Goal: Task Accomplishment & Management: Manage account settings

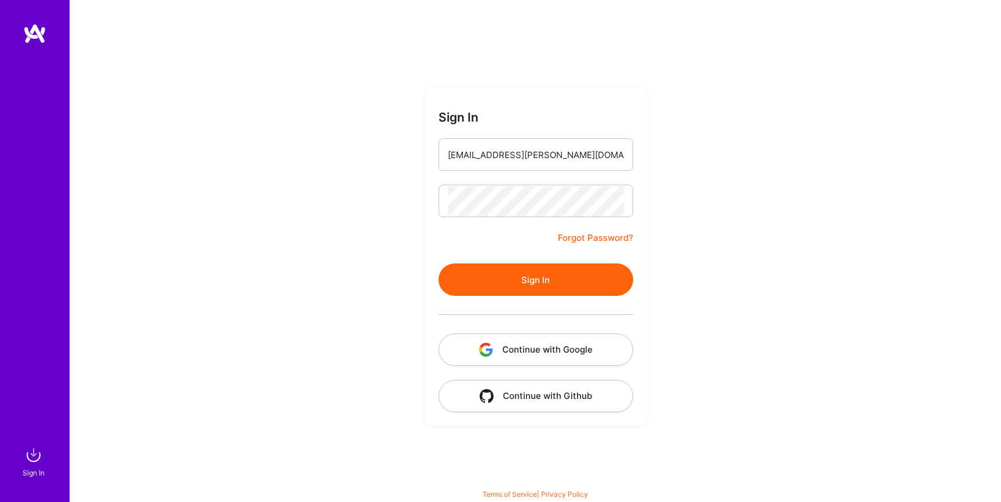
click at [523, 283] on button "Sign In" at bounding box center [535, 279] width 195 height 32
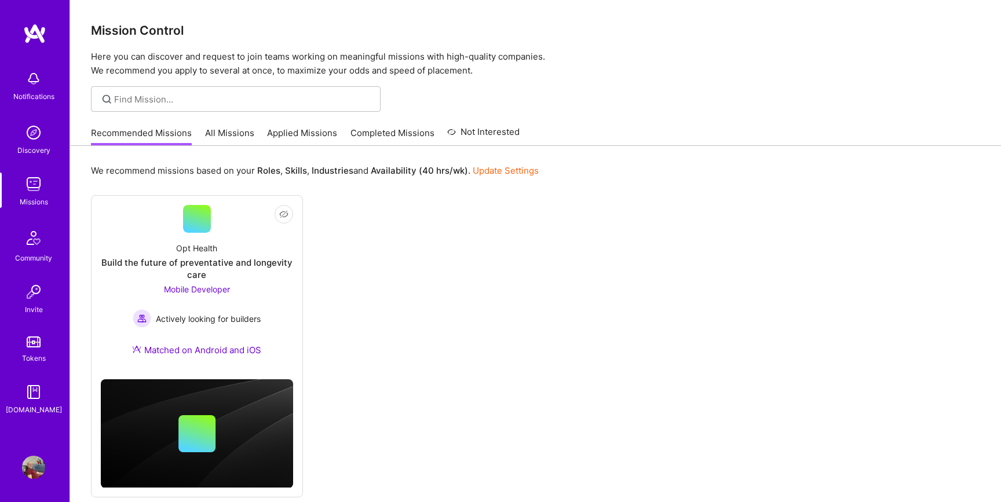
click at [229, 134] on link "All Missions" at bounding box center [229, 136] width 49 height 19
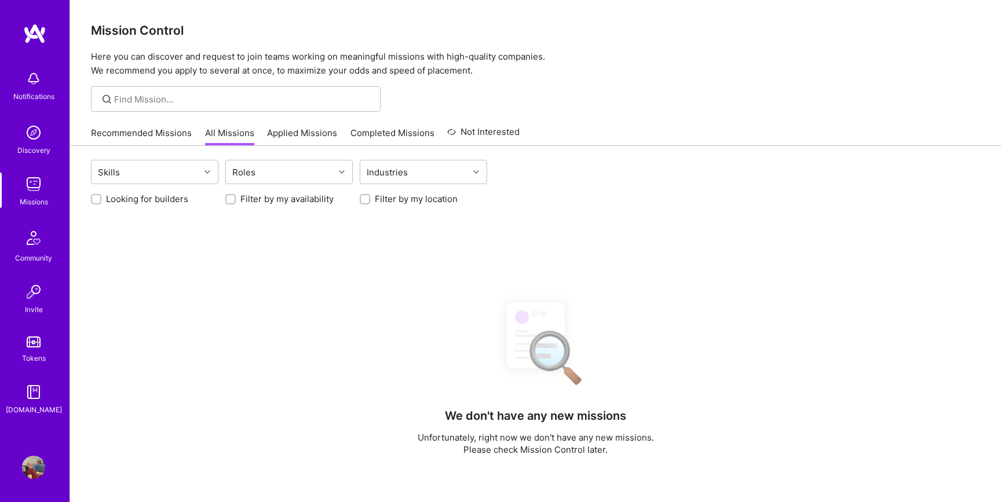
click at [288, 131] on link "Applied Missions" at bounding box center [302, 136] width 70 height 19
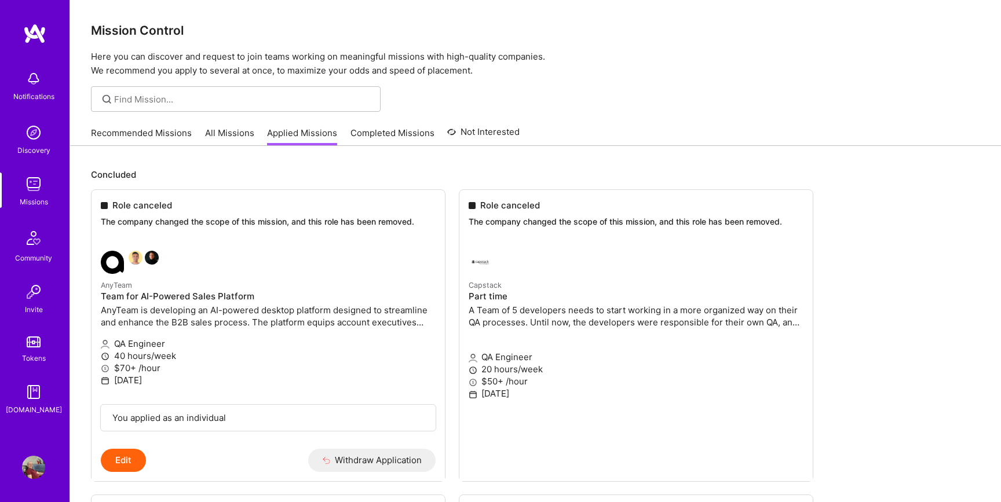
click at [228, 135] on link "All Missions" at bounding box center [229, 136] width 49 height 19
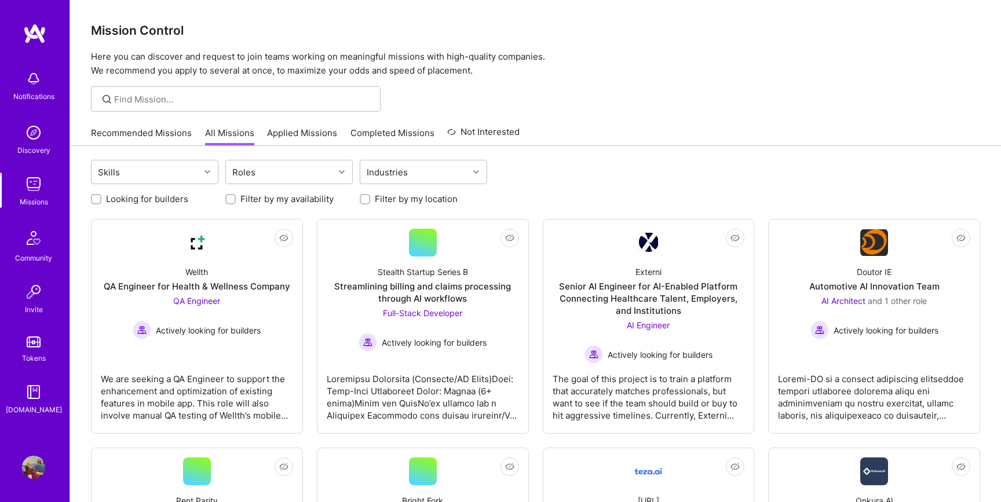
click at [296, 134] on link "Applied Missions" at bounding box center [302, 136] width 70 height 19
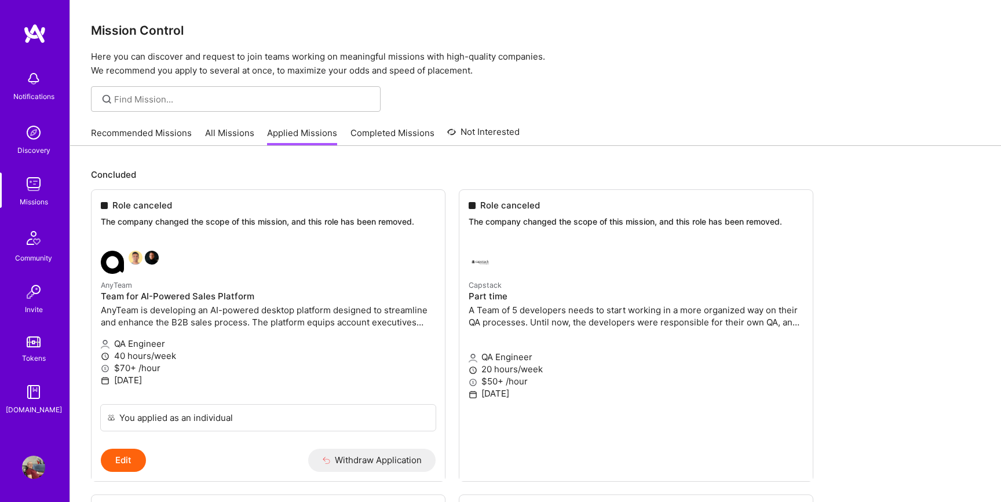
click at [229, 139] on link "All Missions" at bounding box center [229, 136] width 49 height 19
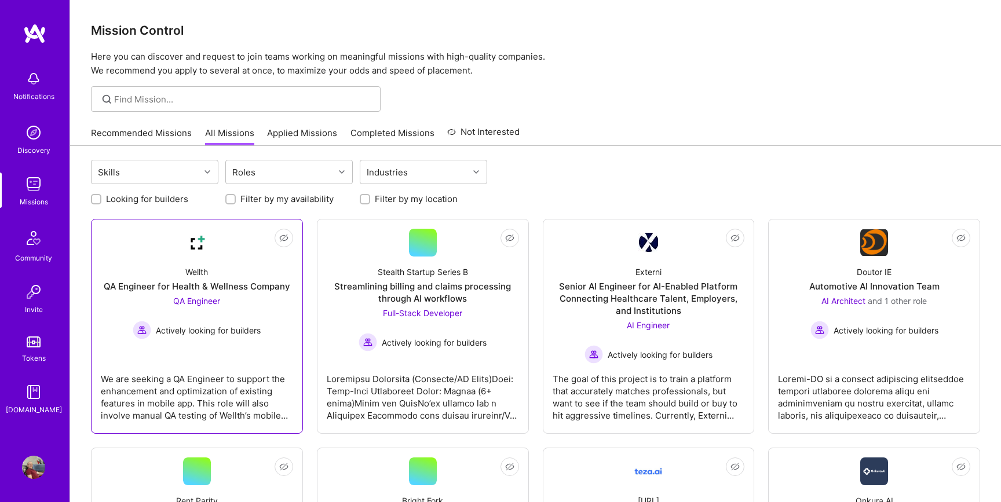
click at [222, 301] on div "QA Engineer Actively looking for builders" at bounding box center [197, 317] width 128 height 45
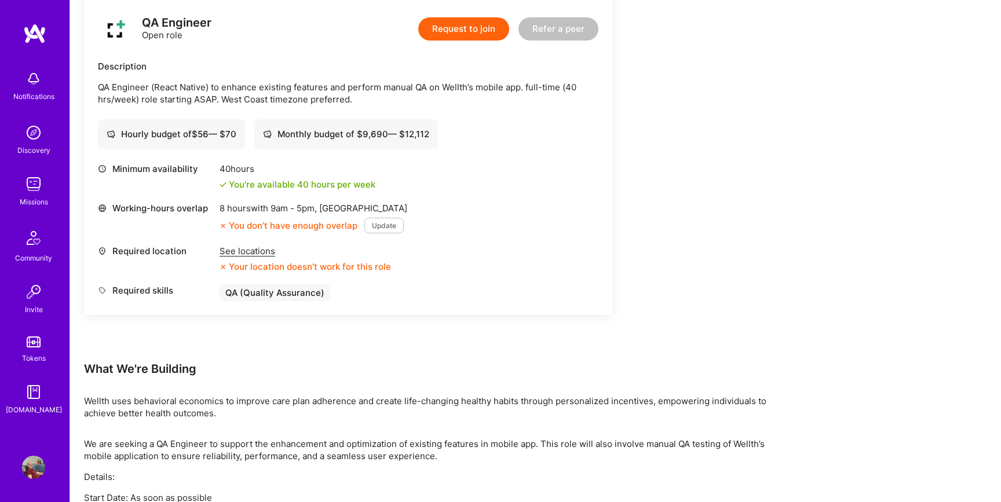
scroll to position [207, 0]
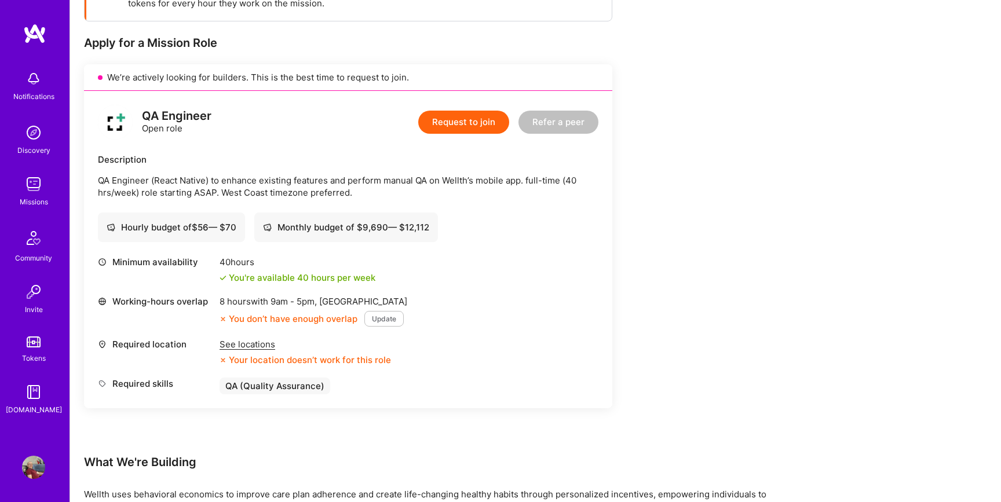
click at [32, 145] on div "Discovery" at bounding box center [33, 150] width 33 height 12
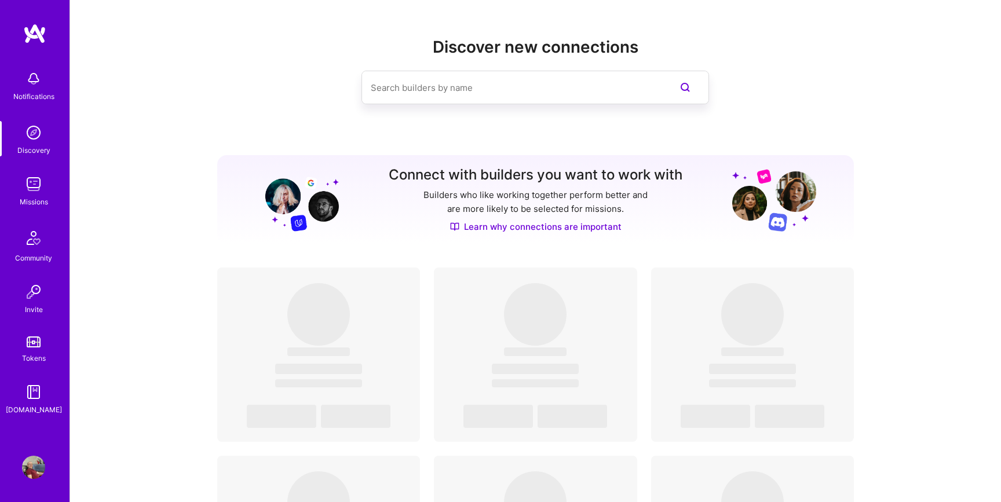
click at [35, 189] on img at bounding box center [33, 184] width 23 height 23
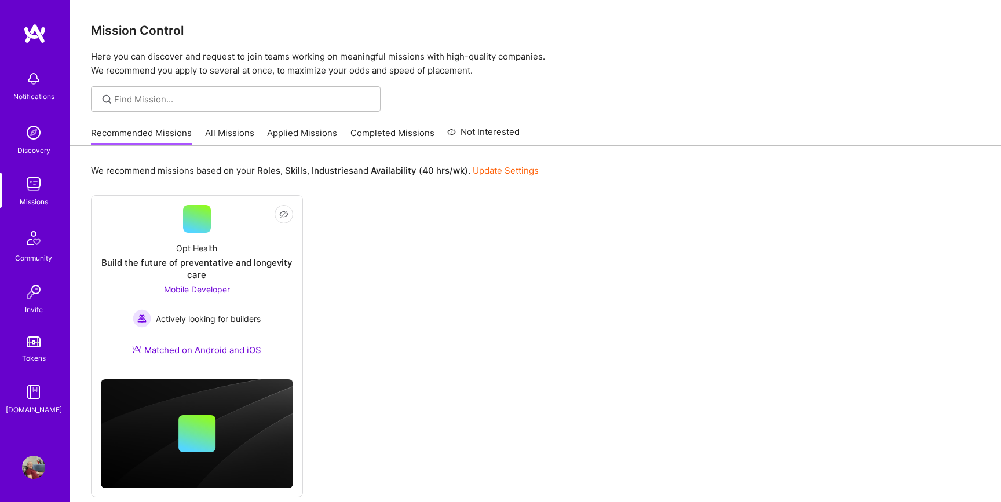
click at [292, 138] on link "Applied Missions" at bounding box center [302, 136] width 70 height 19
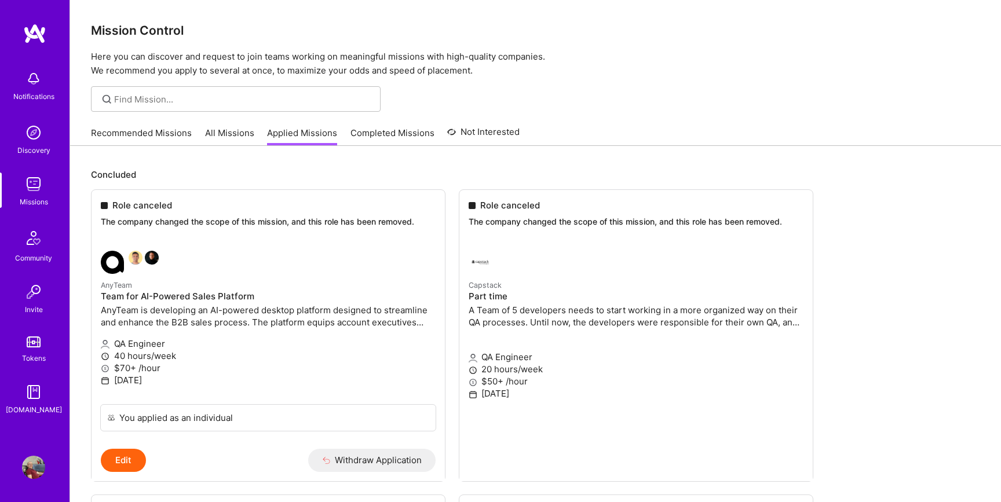
click at [138, 127] on link "Recommended Missions" at bounding box center [141, 136] width 101 height 19
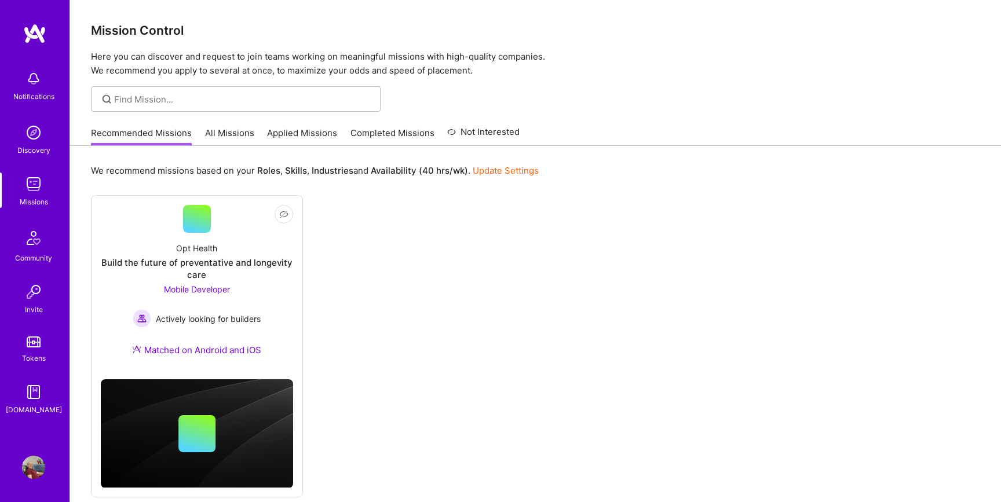
click at [40, 83] on img at bounding box center [33, 78] width 23 height 23
click at [39, 136] on img at bounding box center [33, 132] width 23 height 23
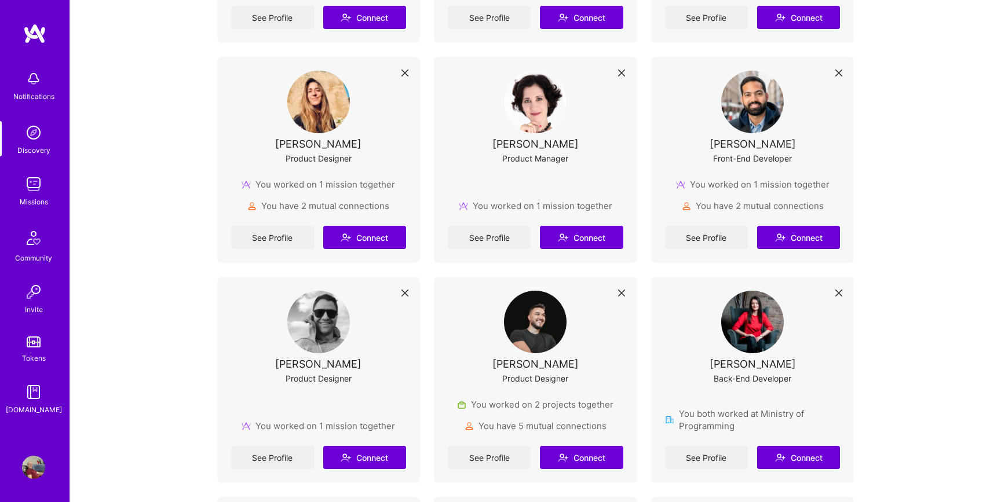
scroll to position [152, 0]
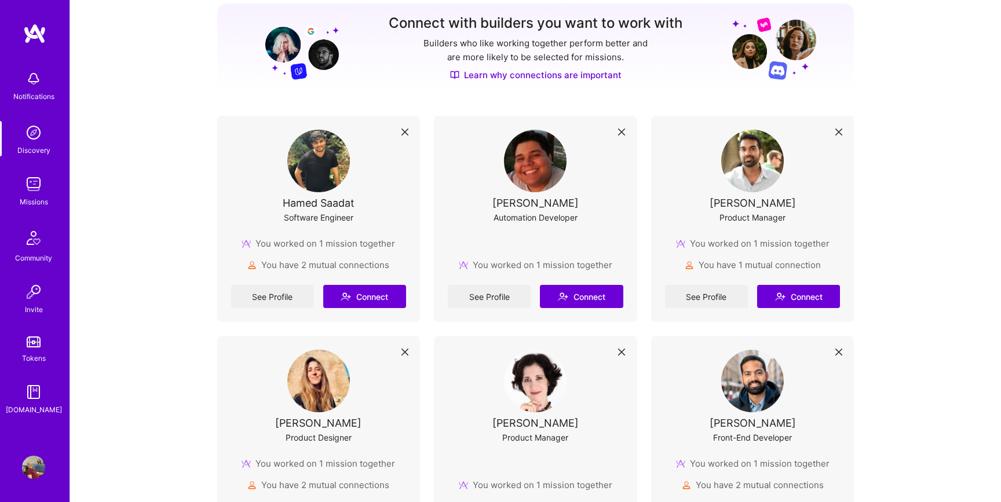
click at [36, 246] on img at bounding box center [34, 238] width 28 height 28
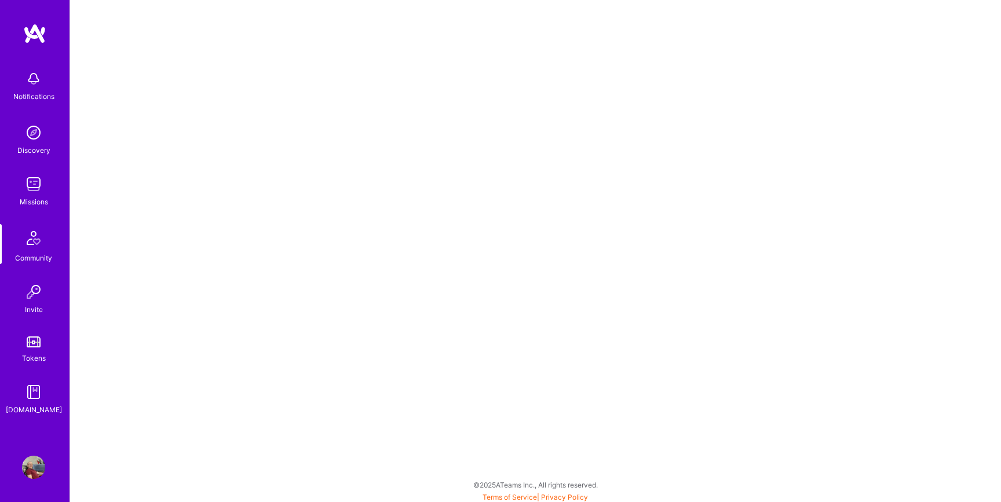
click at [33, 184] on img at bounding box center [33, 184] width 23 height 23
